Goal: Task Accomplishment & Management: Use online tool/utility

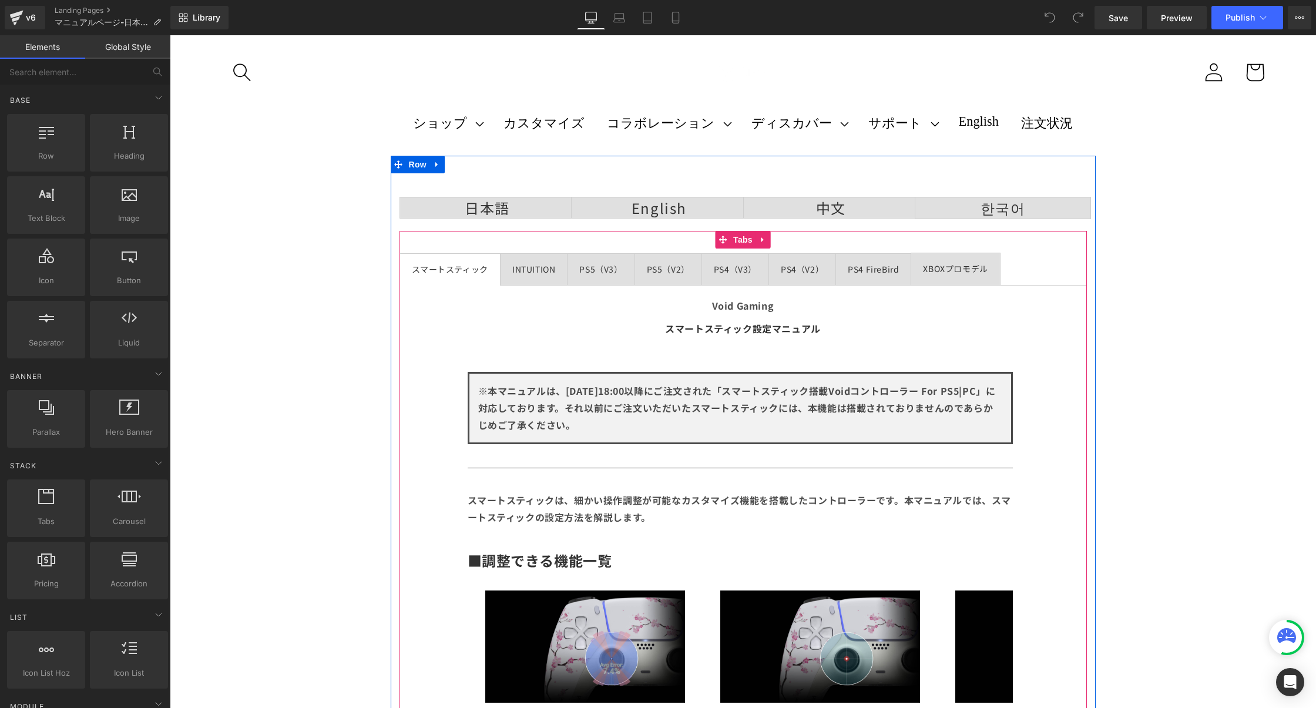
click at [897, 257] on span "PS4 FireBird Text Block" at bounding box center [873, 269] width 75 height 31
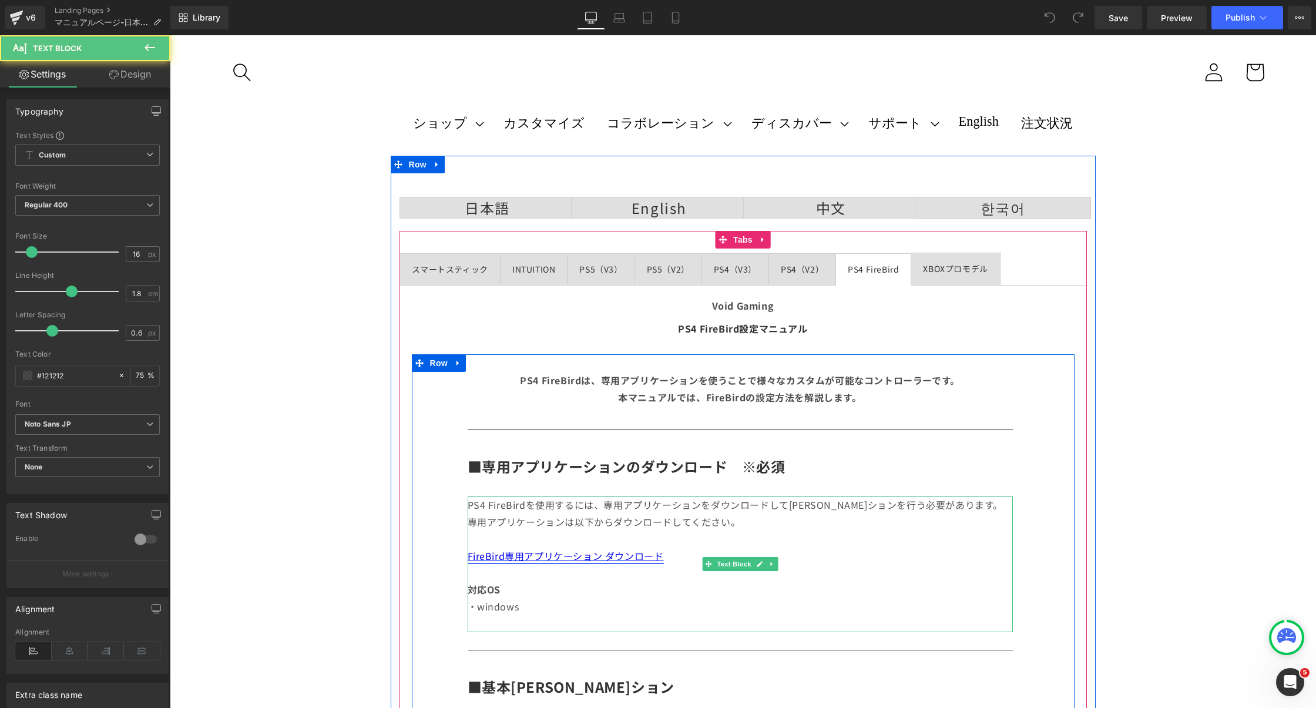
click at [659, 558] on link "FireBird専用アプリケーション ダウンロード" at bounding box center [566, 556] width 196 height 14
click at [653, 557] on link "FireBird専用アプリケーション ダウンロード" at bounding box center [566, 556] width 196 height 14
drag, startPoint x: 687, startPoint y: 554, endPoint x: 538, endPoint y: 557, distance: 149.3
click at [538, 557] on p "FireBird専用アプリケーション ダウンロード" at bounding box center [740, 556] width 545 height 17
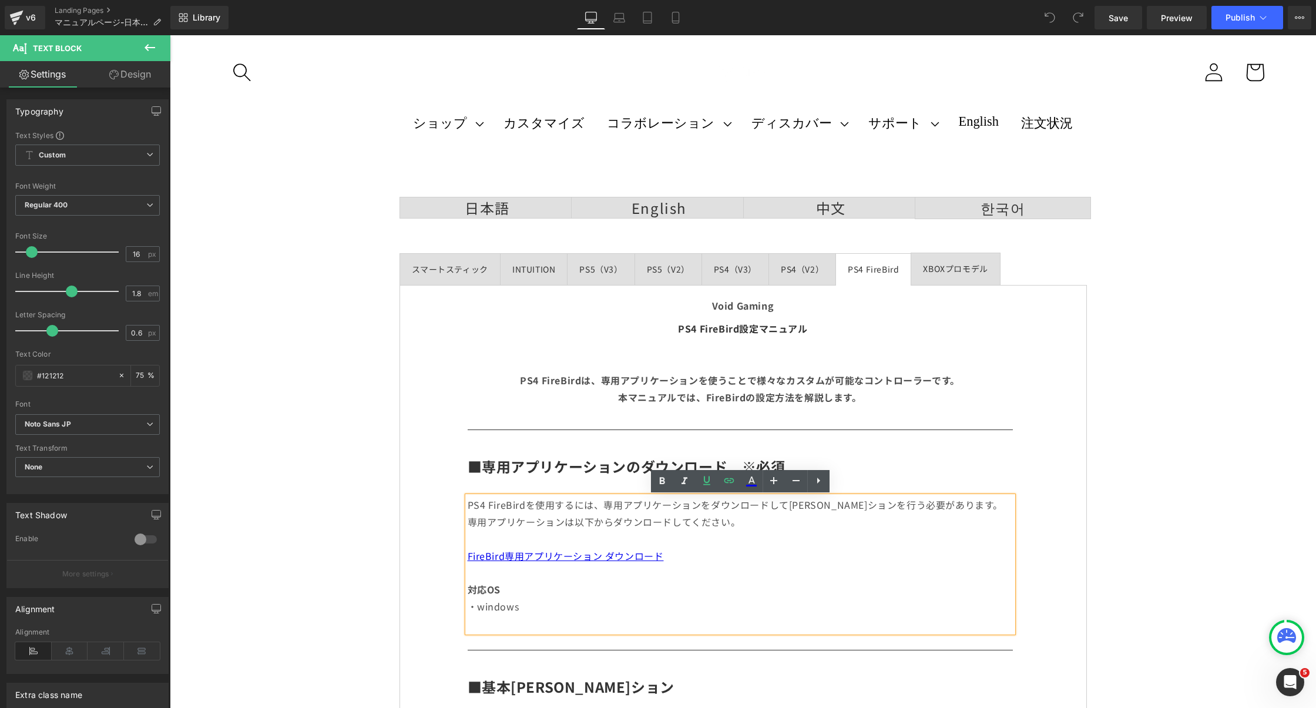
click at [674, 561] on p "FireBird専用アプリケーション ダウンロード" at bounding box center [740, 556] width 545 height 17
drag, startPoint x: 671, startPoint y: 560, endPoint x: 465, endPoint y: 560, distance: 205.7
click at [468, 560] on div "PS4 FireBirdを使用するには、専用アプリケーションをダウンロードして[PERSON_NAME]ションを行う必要があります。 専用アプリケーションは以…" at bounding box center [740, 564] width 545 height 135
click at [704, 550] on p "FireBird専用アプリケーション ダウンロード" at bounding box center [740, 556] width 545 height 17
drag, startPoint x: 671, startPoint y: 550, endPoint x: 463, endPoint y: 550, distance: 207.5
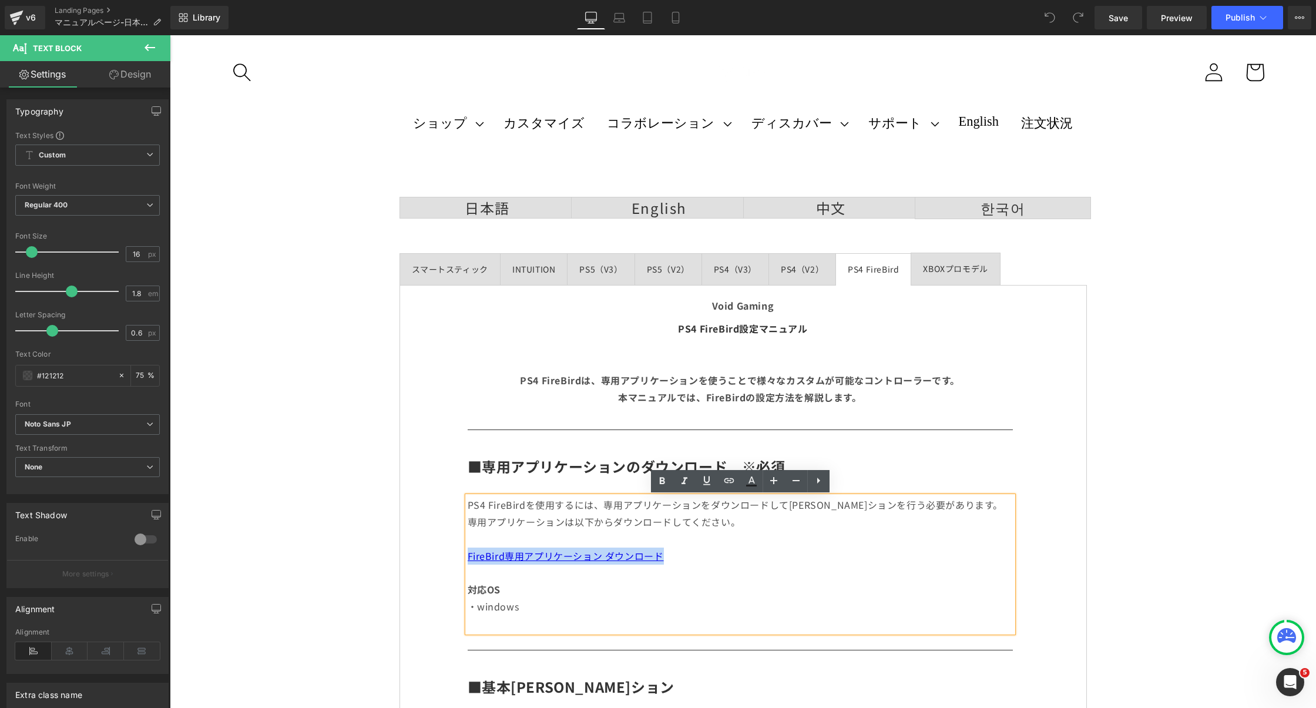
click at [729, 490] on link at bounding box center [729, 481] width 22 height 22
click at [643, 591] on input "[URL][DOMAIN_NAME]" at bounding box center [597, 582] width 181 height 29
paste input "v2.19.uf2?v=17573847"
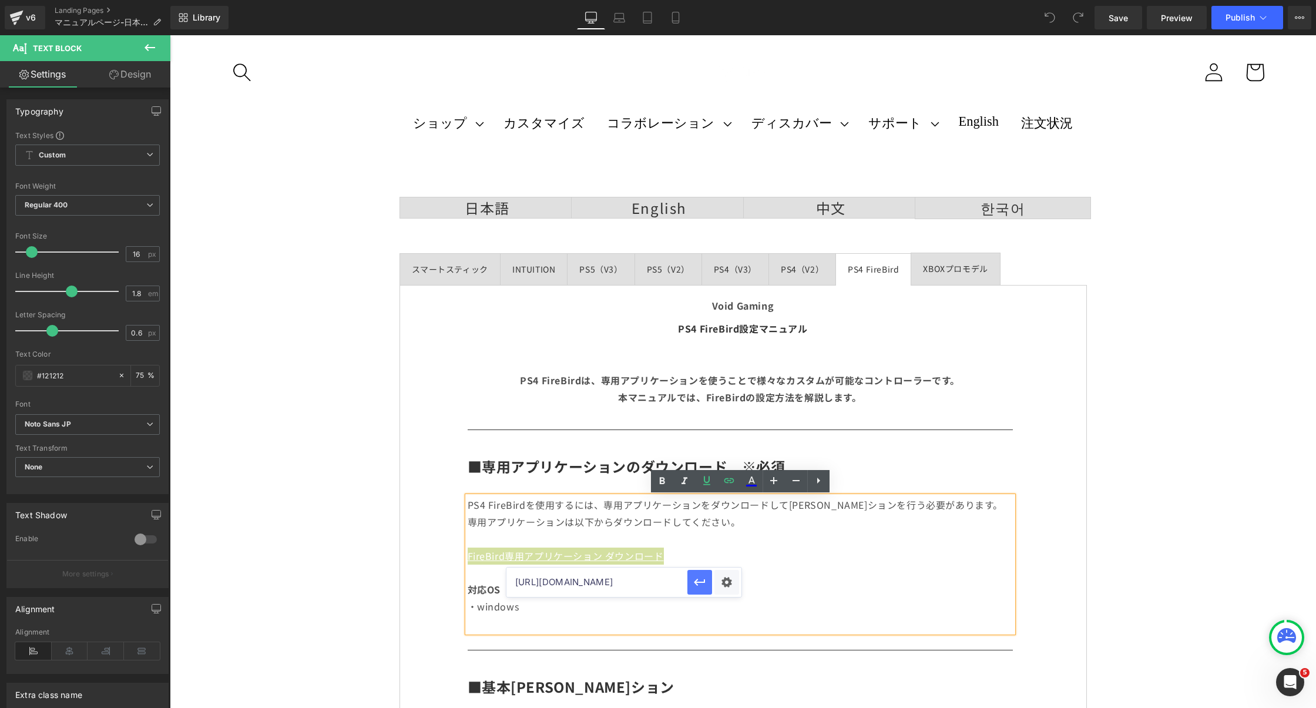
type input "[URL][DOMAIN_NAME]"
click at [699, 578] on icon "button" at bounding box center [700, 582] width 14 height 14
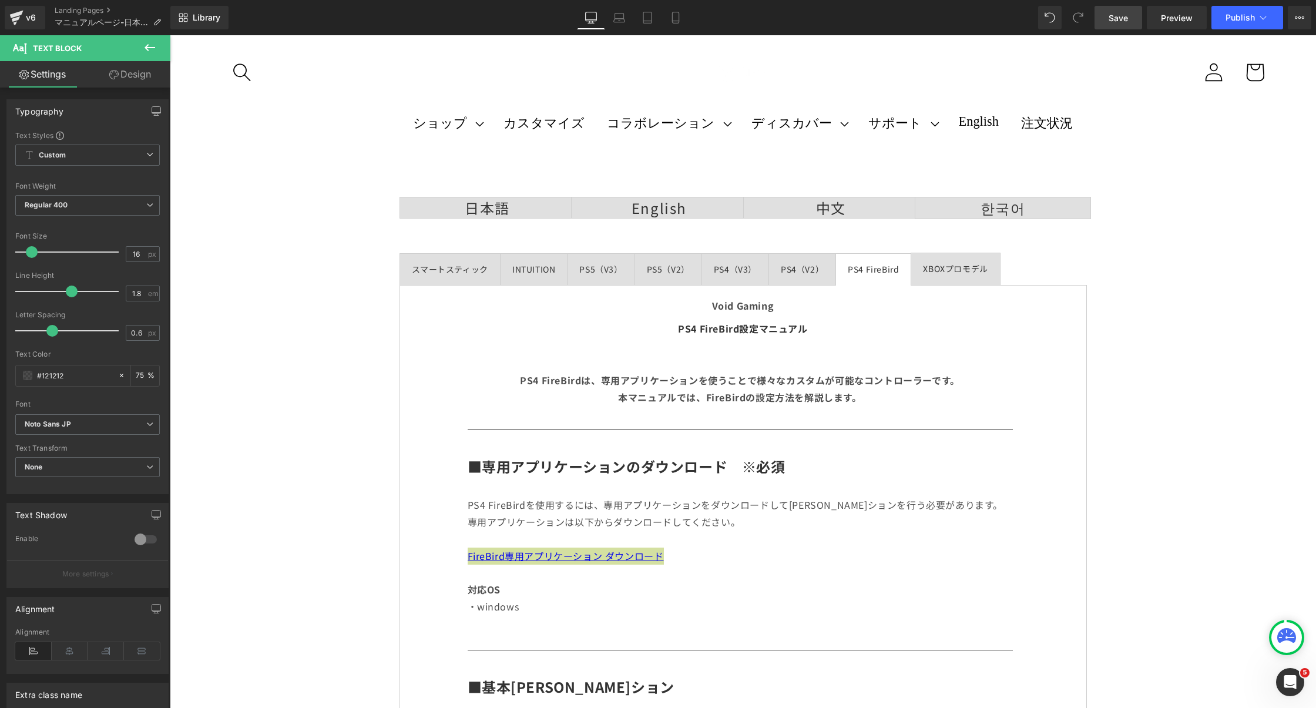
click at [1121, 16] on span "Save" at bounding box center [1118, 18] width 19 height 12
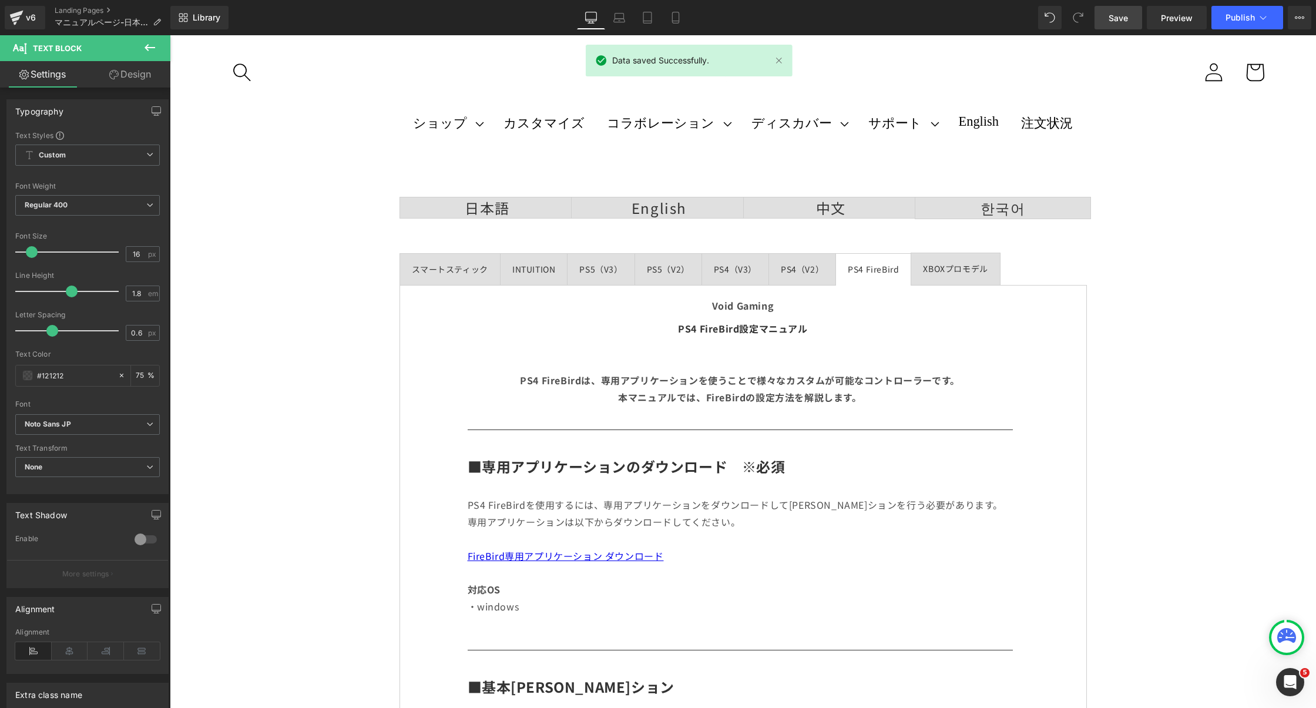
click at [1243, 31] on div "Library Desktop Desktop Laptop Tablet Mobile Save Preview Publish Scheduled Vie…" at bounding box center [743, 17] width 1146 height 35
click at [1243, 25] on button "Publish" at bounding box center [1248, 18] width 72 height 24
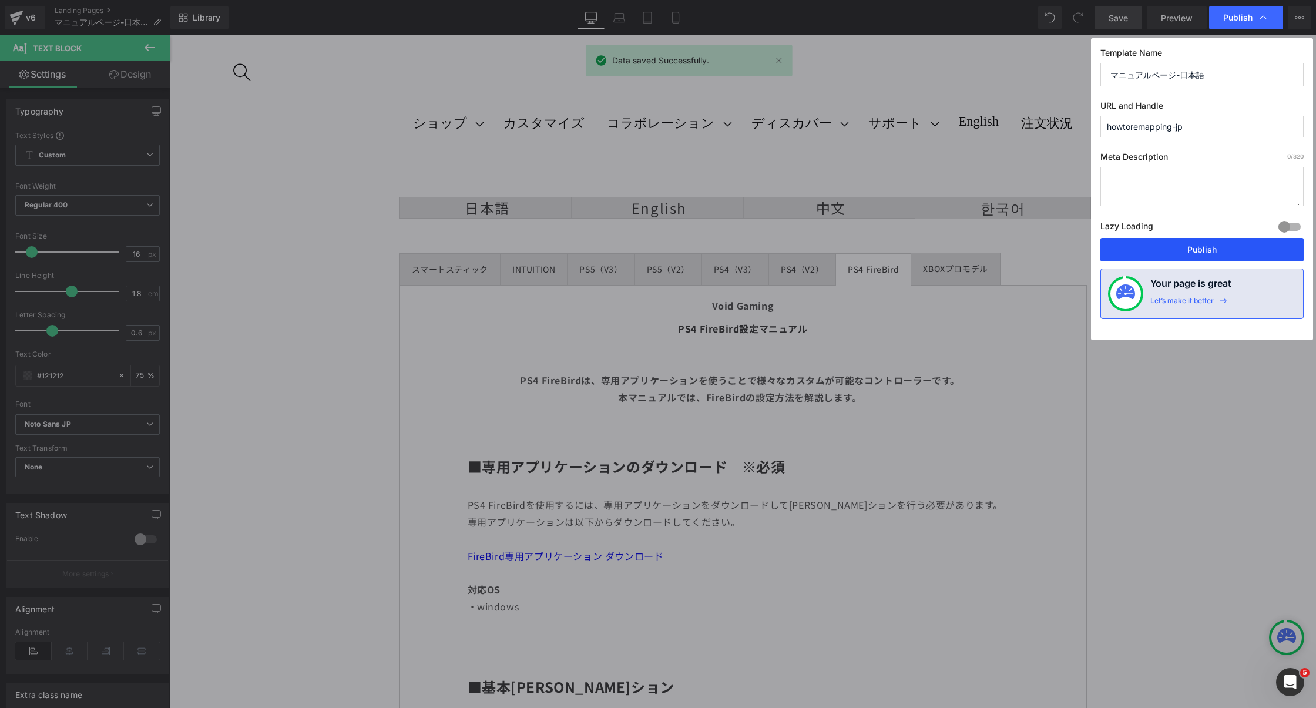
click at [1138, 241] on button "Publish" at bounding box center [1202, 250] width 203 height 24
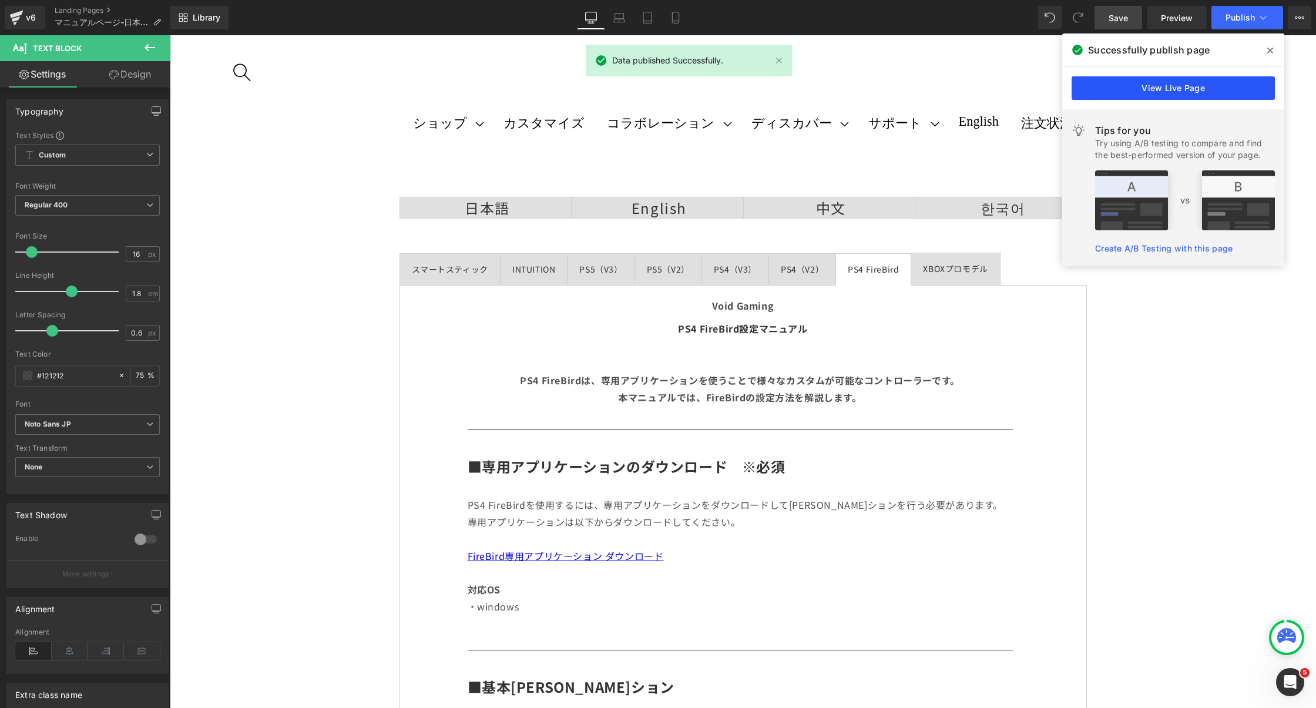
click at [1235, 92] on link "View Live Page" at bounding box center [1173, 88] width 203 height 24
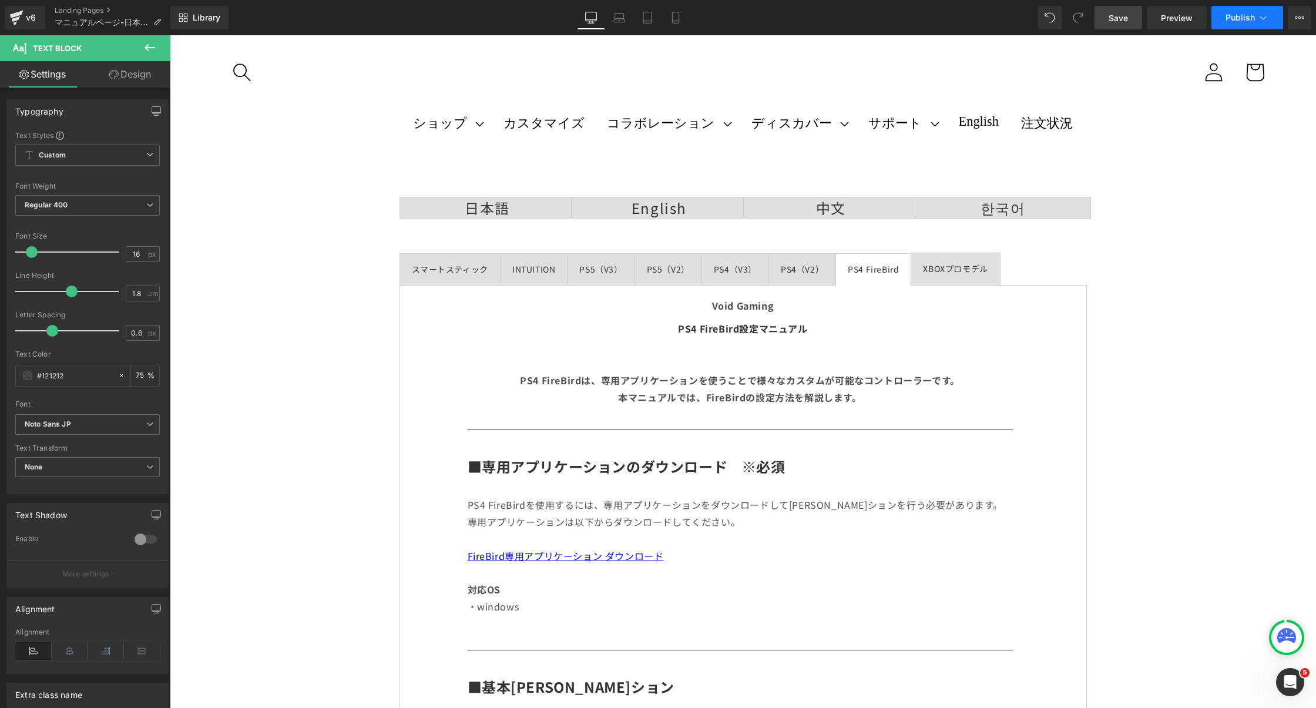
click at [1251, 18] on span "Publish" at bounding box center [1240, 17] width 29 height 9
